Goal: Task Accomplishment & Management: Complete application form

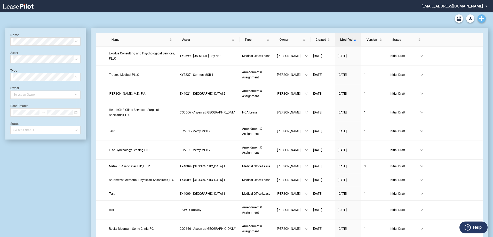
click at [484, 16] on icon "Create new document" at bounding box center [482, 18] width 5 height 5
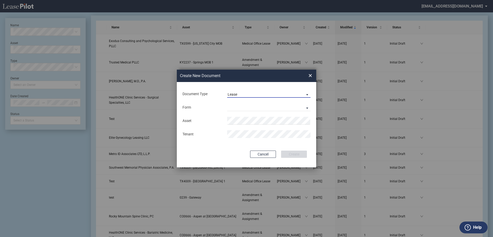
click at [252, 96] on span "Lease" at bounding box center [265, 94] width 74 height 5
click at [252, 96] on md-option "Lease" at bounding box center [270, 94] width 92 height 12
click at [243, 110] on md-select "Medical Office Lease Scottsdale Lease Louisville Lease 1370 Medical Place Lease…" at bounding box center [268, 108] width 83 height 8
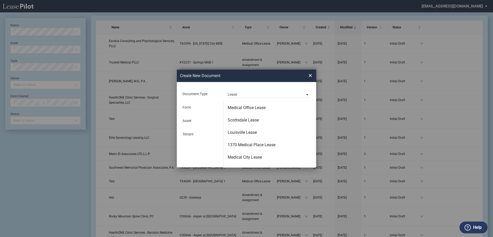
click at [222, 107] on md-backdrop at bounding box center [246, 125] width 493 height 250
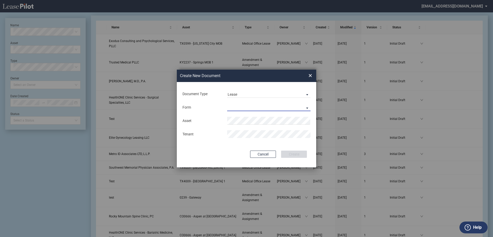
click at [235, 108] on md-select "Lease Form" at bounding box center [268, 108] width 83 height 8
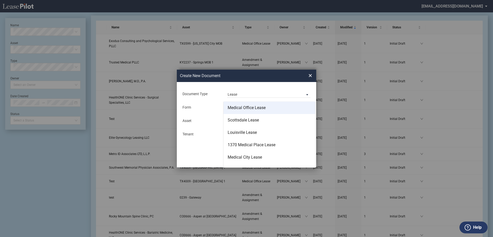
click at [240, 111] on md-option "Medical Office Lease" at bounding box center [270, 108] width 92 height 12
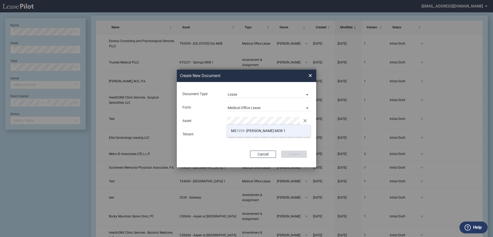
click at [267, 131] on span "MS 1059 - Jackson MOB 1" at bounding box center [258, 131] width 54 height 4
click at [299, 155] on button "Create" at bounding box center [294, 154] width 26 height 7
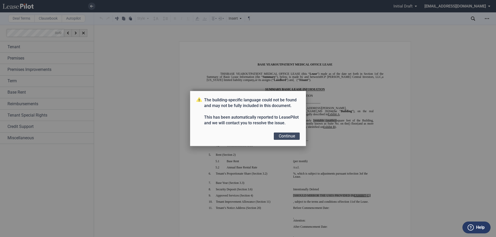
click at [280, 138] on button "Continue" at bounding box center [287, 136] width 26 height 7
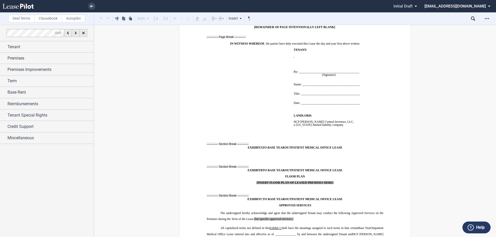
scroll to position [4136, 0]
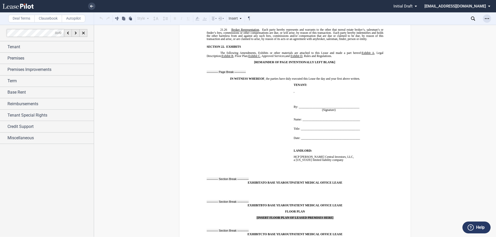
click at [485, 19] on div "Open Lease options menu" at bounding box center [487, 18] width 8 height 8
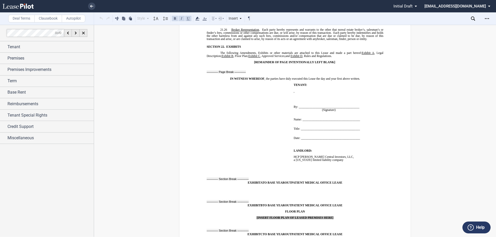
click at [30, 5] on icon at bounding box center [18, 6] width 31 height 5
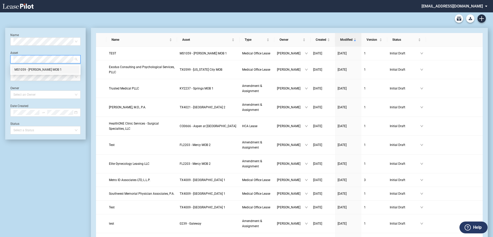
click at [32, 69] on div "MS1059 - Jackson MOB 1" at bounding box center [45, 69] width 62 height 5
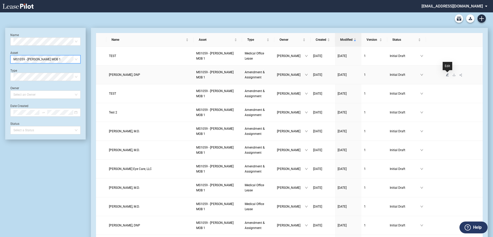
click at [448, 76] on icon "edit" at bounding box center [447, 74] width 3 height 3
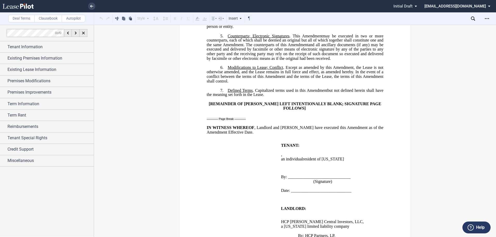
scroll to position [378, 0]
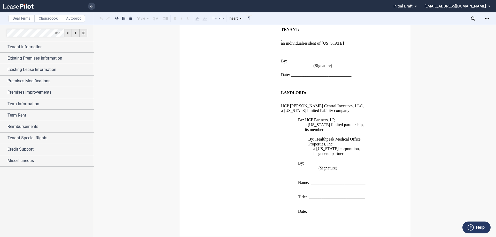
click at [296, 176] on p at bounding box center [327, 178] width 93 height 5
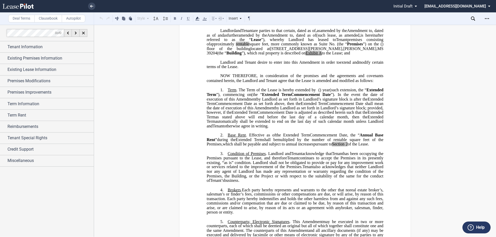
scroll to position [42, 0]
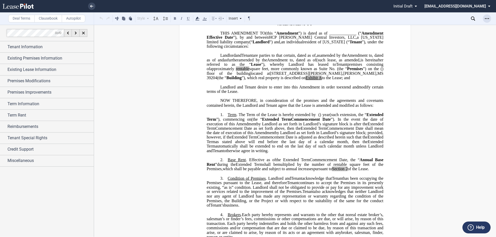
click at [483, 18] on div "Open Lease options menu" at bounding box center [487, 18] width 8 height 8
click at [5, 3] on link at bounding box center [27, 6] width 49 height 12
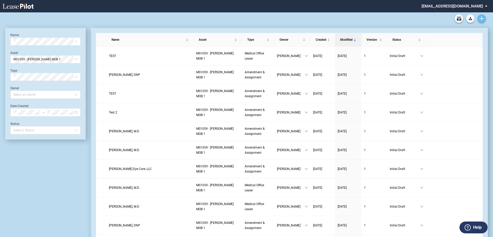
click at [480, 19] on icon "Create new document" at bounding box center [482, 18] width 5 height 5
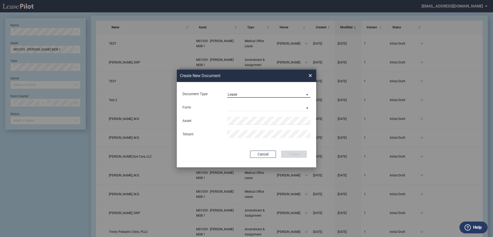
click at [258, 93] on span "Lease" at bounding box center [265, 94] width 74 height 5
click at [260, 110] on md-option "Amendment" at bounding box center [270, 107] width 92 height 12
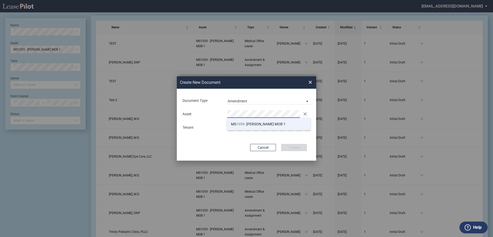
click at [267, 121] on li "MS 1059 - [PERSON_NAME] MOB 1" at bounding box center [268, 124] width 83 height 12
click at [244, 132] on md-input-container "Tenant" at bounding box center [246, 127] width 129 height 9
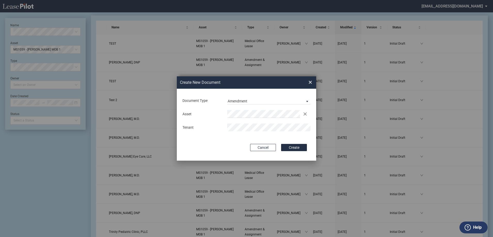
click at [293, 143] on div "Document Type Amendment Deal Type Office Deal Type Office Form Amendment & Assi…" at bounding box center [246, 125] width 139 height 72
click at [293, 145] on button "Create" at bounding box center [294, 147] width 26 height 7
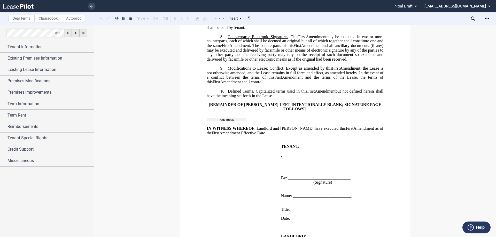
scroll to position [712, 0]
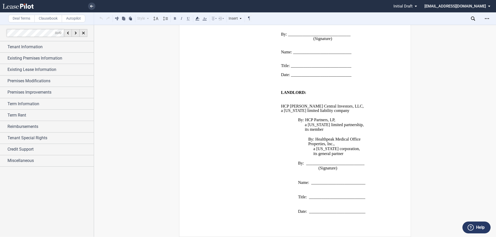
click at [353, 152] on p "its general partner" at bounding box center [343, 153] width 60 height 5
click at [32, 5] on use at bounding box center [18, 6] width 31 height 5
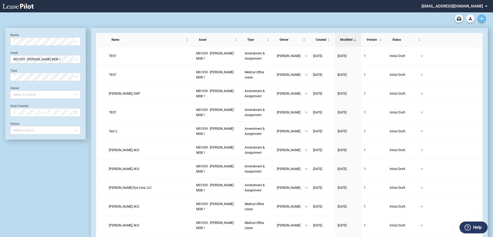
click at [483, 17] on icon "Create new document" at bounding box center [482, 18] width 5 height 5
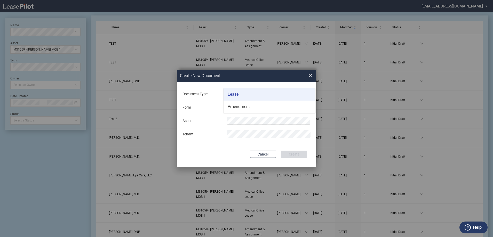
click at [236, 96] on div "Lease" at bounding box center [233, 95] width 11 height 6
click at [244, 110] on md-select "Medical Office Lease Scottsdale Lease Louisville Lease [GEOGRAPHIC_DATA] [GEOGR…" at bounding box center [268, 108] width 83 height 8
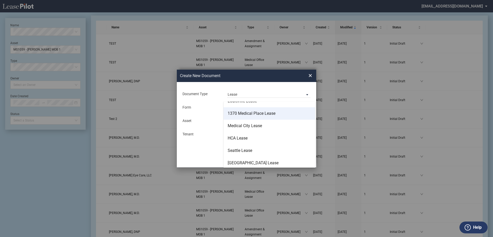
scroll to position [33, 0]
click at [309, 76] on md-backdrop at bounding box center [246, 125] width 493 height 250
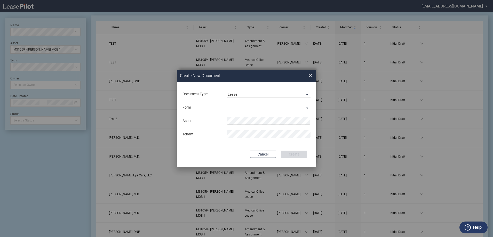
click at [311, 76] on span "×" at bounding box center [311, 76] width 4 height 8
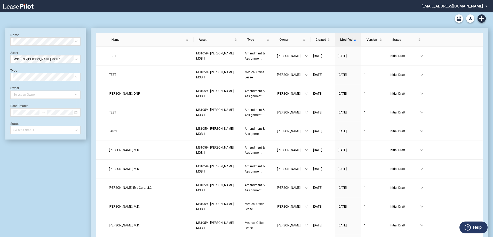
scroll to position [12, 0]
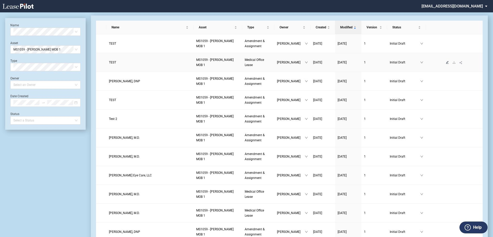
click at [448, 63] on icon "edit" at bounding box center [447, 62] width 3 height 3
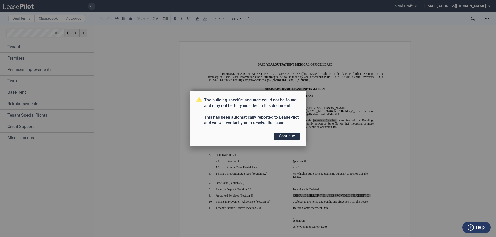
click at [284, 130] on div "The building-specific language could not be found and may not be fully included…" at bounding box center [248, 119] width 116 height 56
click at [284, 136] on button "Continue" at bounding box center [287, 136] width 26 height 7
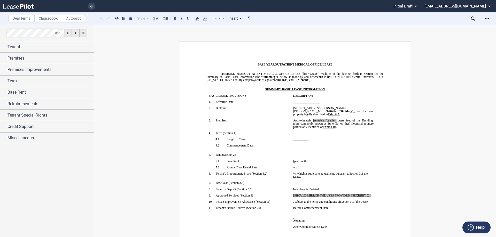
drag, startPoint x: 493, startPoint y: 27, endPoint x: 495, endPoint y: 76, distance: 49.6
click at [495, 76] on div "Deal Terms Clausebook Autopilot Style Normal 8pt 9pt 10pt 10.5pt 11pt 12pt 14pt…" at bounding box center [248, 131] width 496 height 213
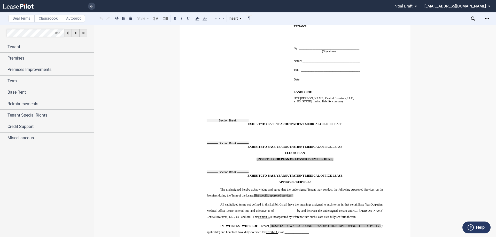
scroll to position [4100, 0]
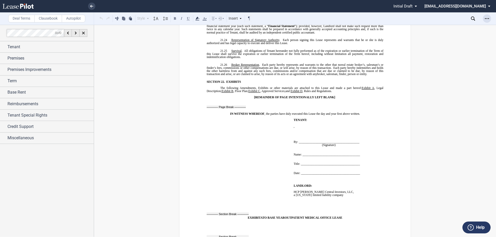
click at [486, 16] on div "Open Lease options menu" at bounding box center [487, 18] width 8 height 8
click at [464, 27] on div "Download" at bounding box center [456, 28] width 63 height 4
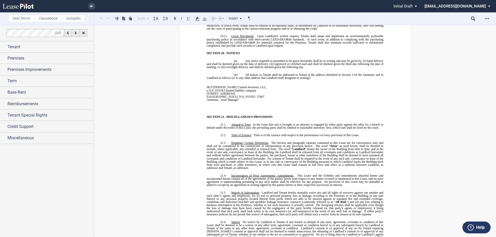
scroll to position [3351, 0]
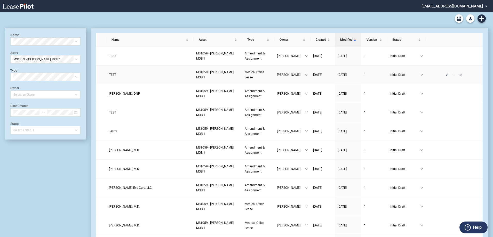
click at [447, 75] on icon "edit" at bounding box center [447, 74] width 3 height 3
click at [448, 56] on icon "edit" at bounding box center [447, 55] width 3 height 3
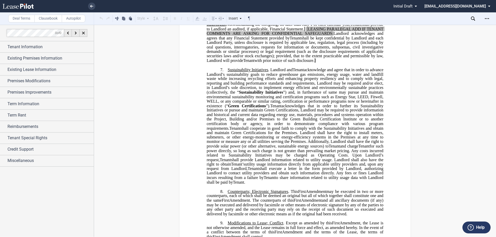
scroll to position [284, 0]
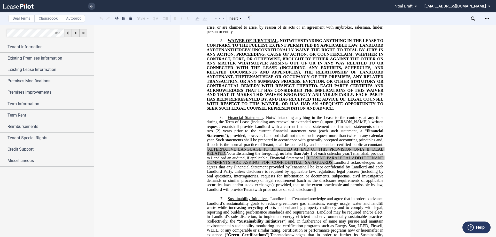
click at [23, 4] on icon at bounding box center [18, 6] width 31 height 5
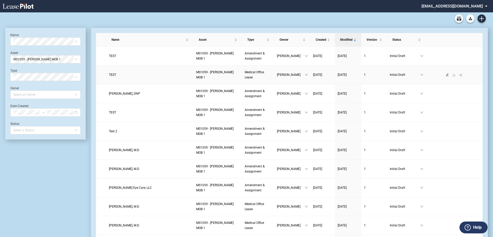
click at [447, 74] on icon "edit" at bounding box center [447, 74] width 3 height 3
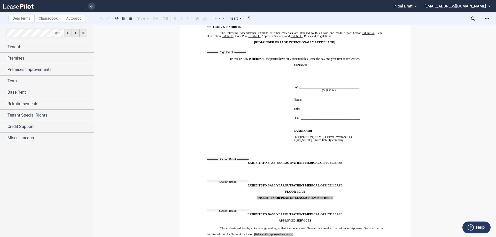
scroll to position [4130, 0]
